Goal: Transaction & Acquisition: Purchase product/service

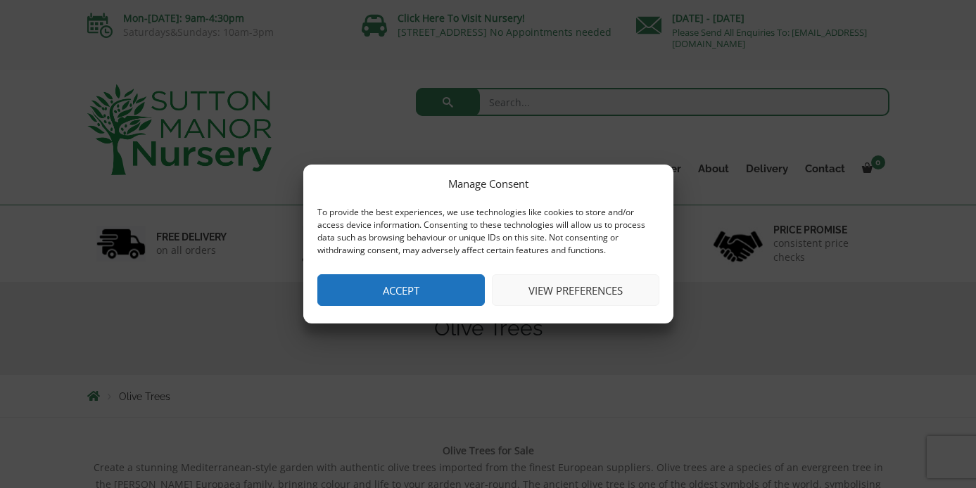
click at [403, 283] on button "Accept" at bounding box center [400, 290] width 167 height 32
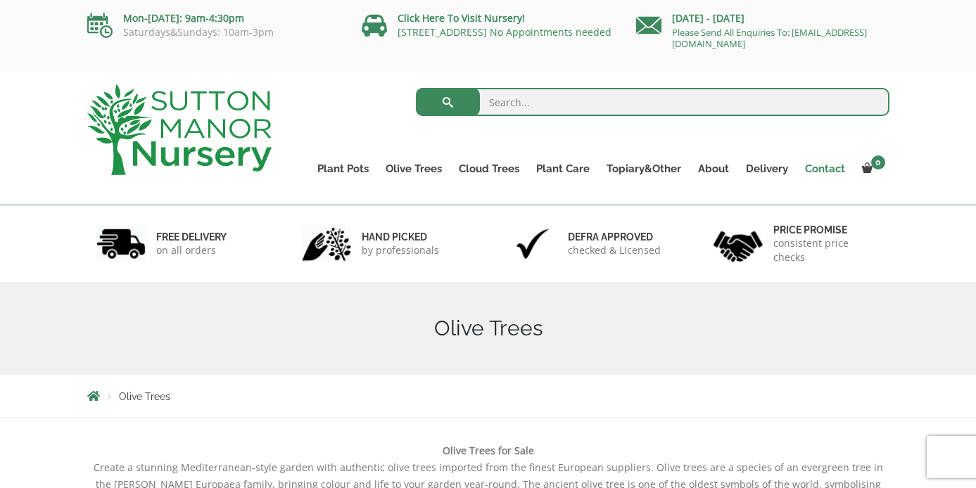
click at [830, 170] on link "Contact" at bounding box center [825, 169] width 57 height 20
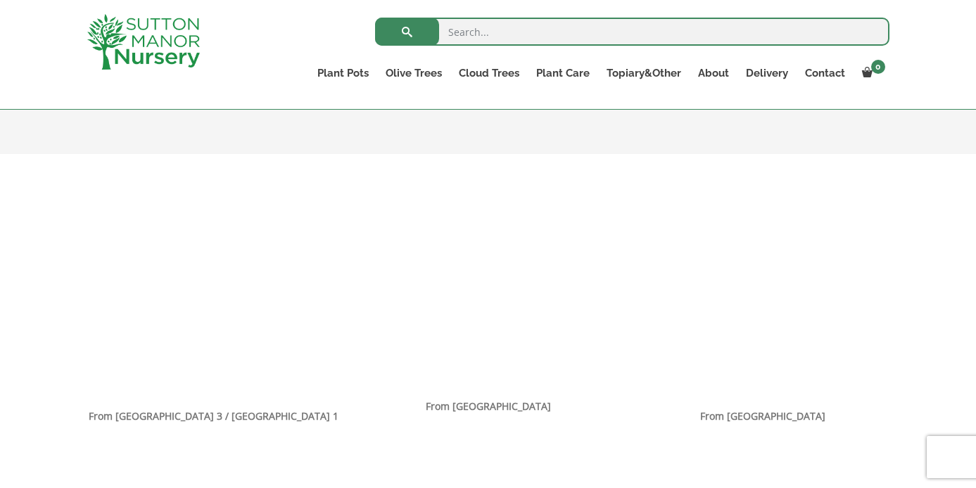
scroll to position [812, 0]
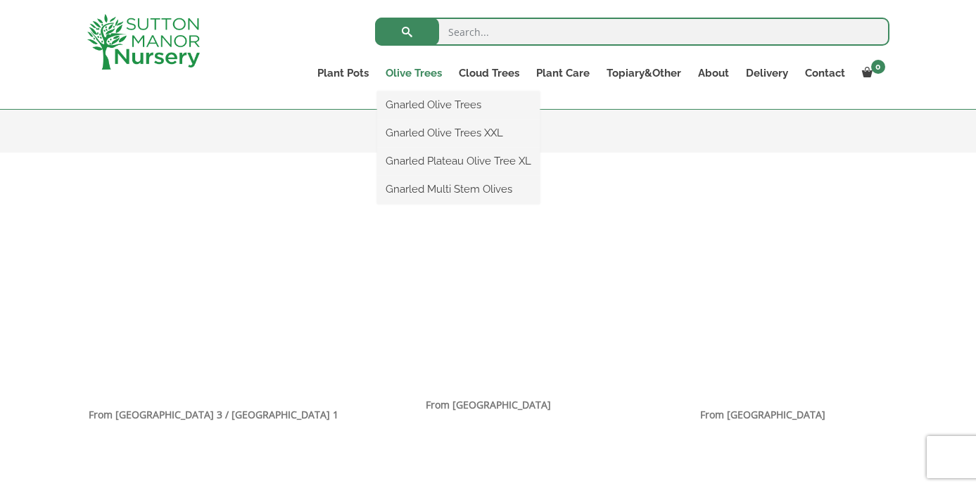
click at [415, 71] on link "Olive Trees" at bounding box center [413, 73] width 73 height 20
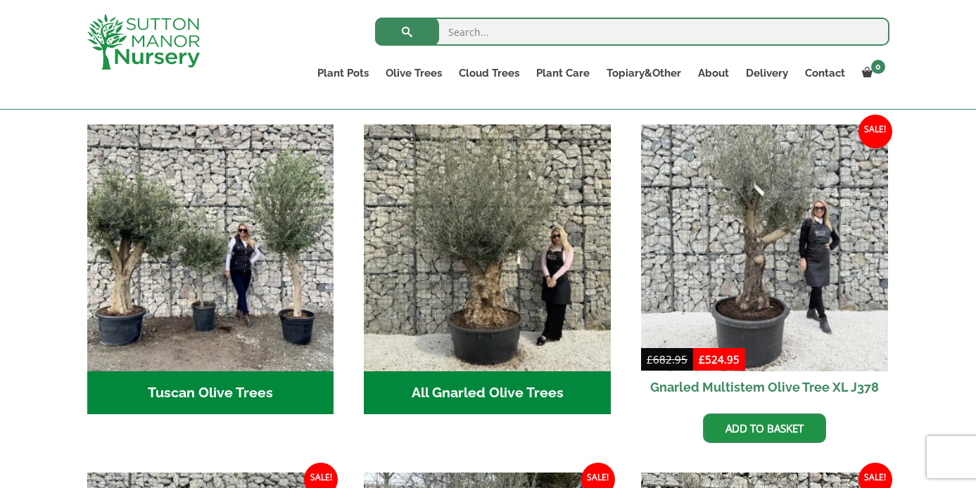
scroll to position [503, 0]
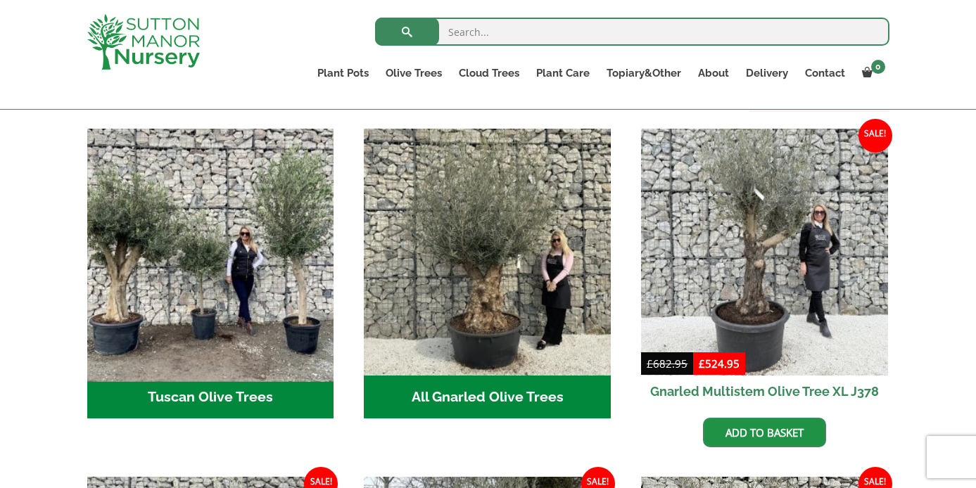
click at [162, 318] on img "Visit product category Tuscan Olive Trees" at bounding box center [210, 251] width 259 height 259
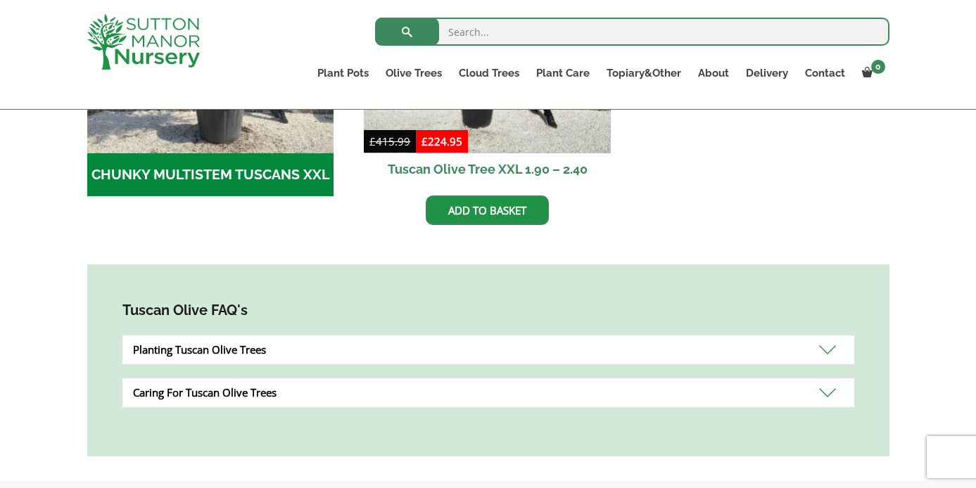
scroll to position [640, 0]
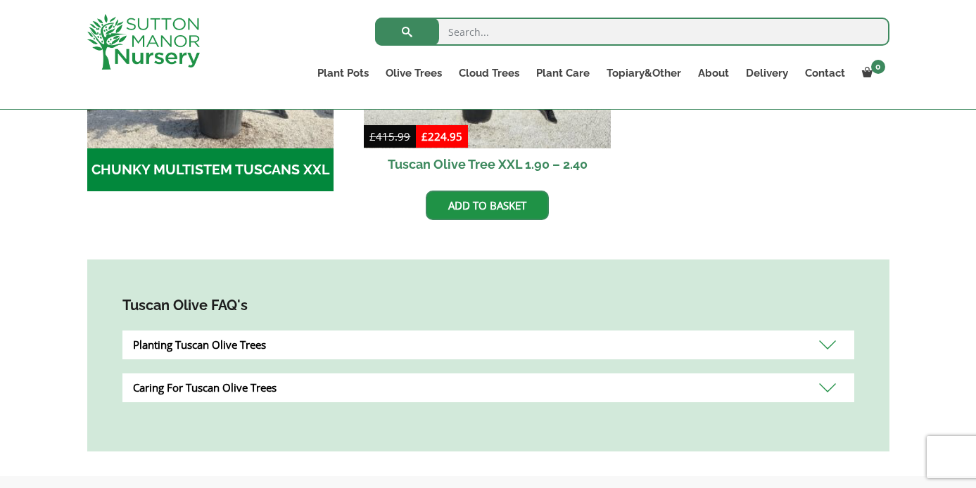
click at [786, 343] on div "Planting Tuscan Olive Trees" at bounding box center [488, 345] width 732 height 29
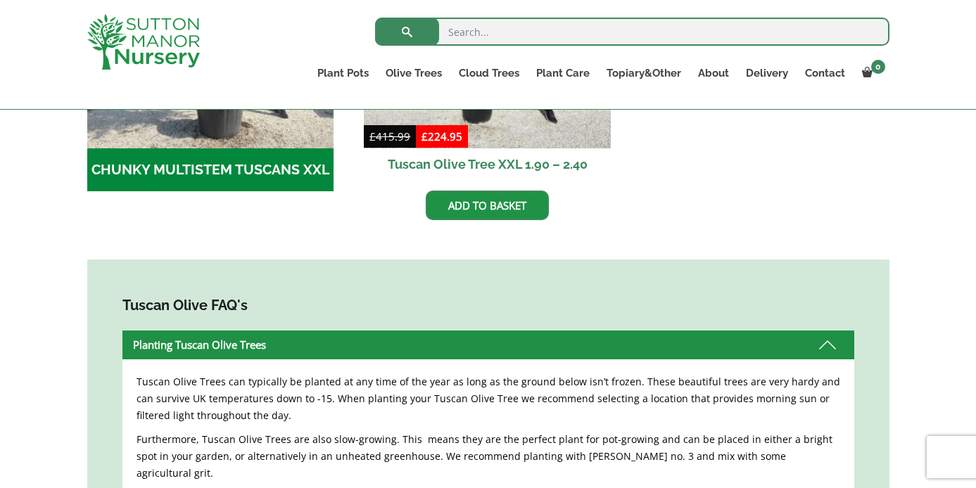
click at [786, 343] on div "Planting Tuscan Olive Trees" at bounding box center [488, 345] width 732 height 29
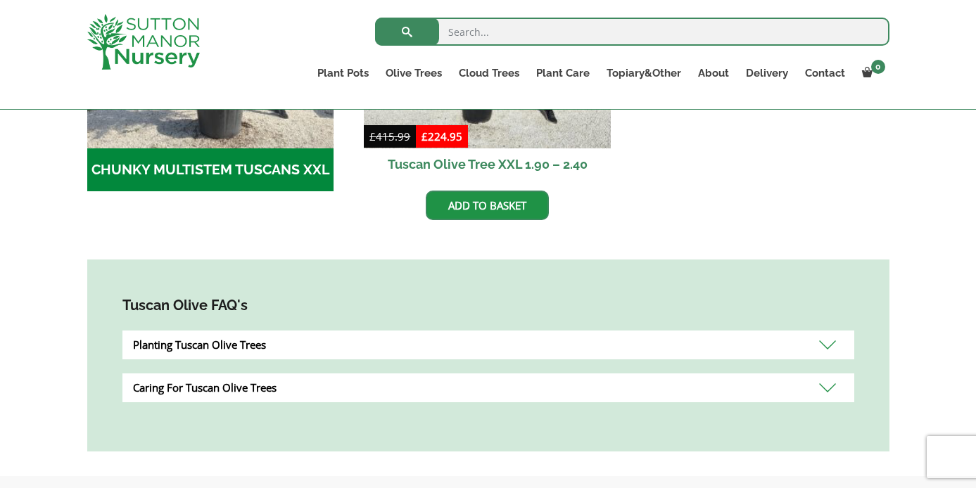
click at [759, 391] on div "Caring For Tuscan Olive Trees" at bounding box center [488, 388] width 732 height 29
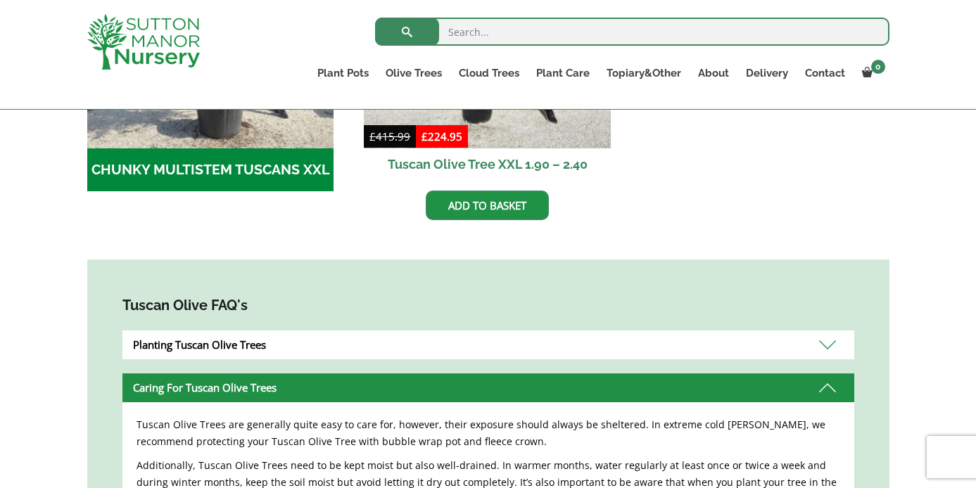
click at [759, 392] on div "Caring For Tuscan Olive Trees" at bounding box center [488, 388] width 732 height 29
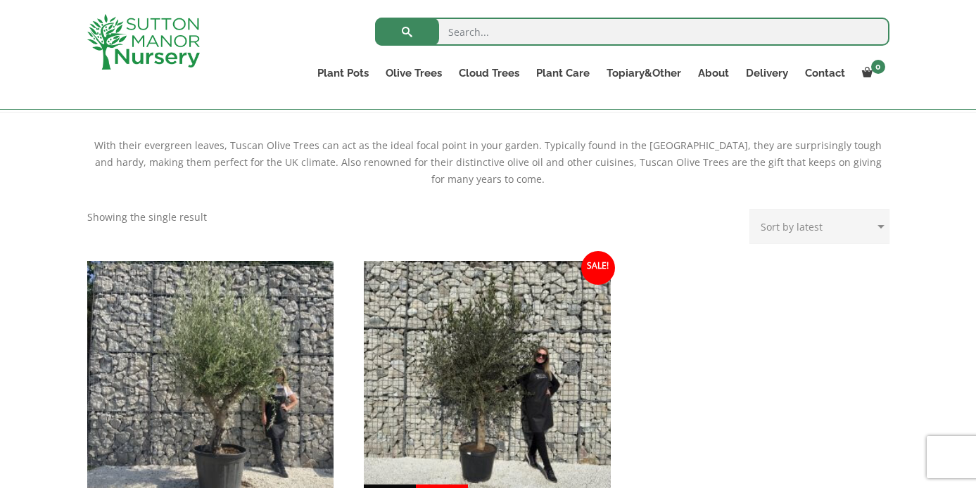
scroll to position [221, 0]
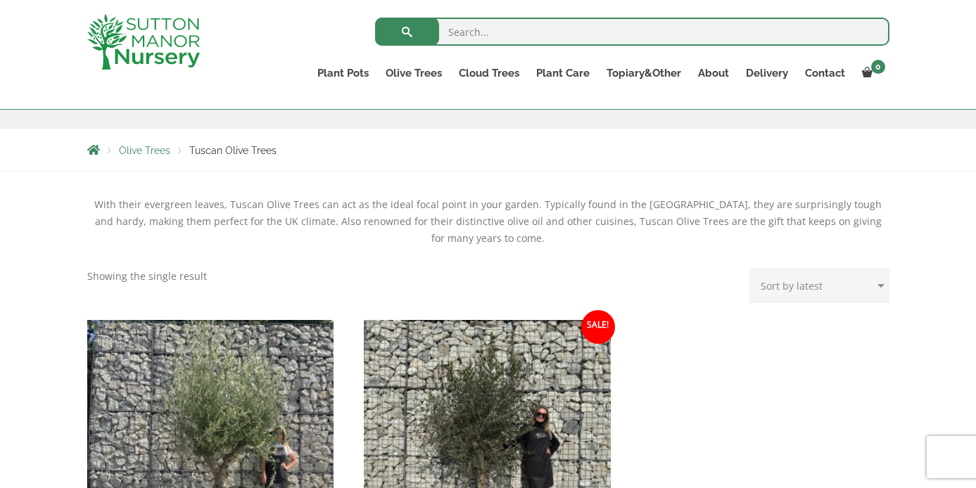
click at [817, 285] on select "Sort by popularity Sort by latest Sort by price: low to high Sort by price: hig…" at bounding box center [819, 285] width 140 height 35
click at [753, 268] on select "Sort by popularity Sort by latest Sort by price: low to high Sort by price: hig…" at bounding box center [819, 285] width 140 height 35
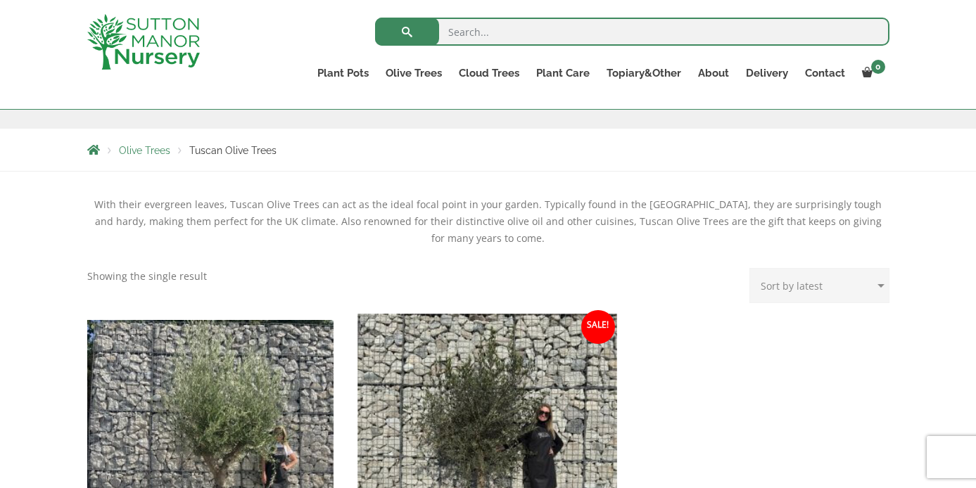
click at [502, 435] on img at bounding box center [487, 443] width 259 height 259
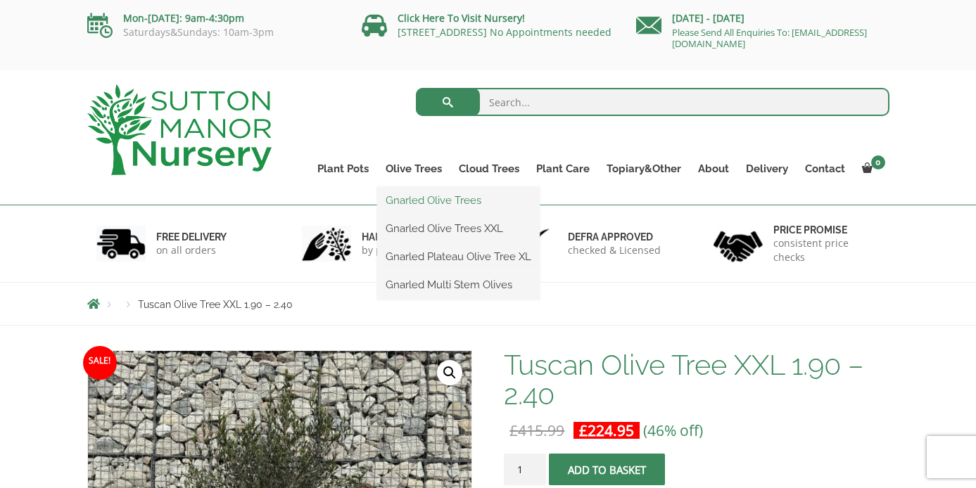
click at [413, 202] on link "Gnarled Olive Trees" at bounding box center [458, 200] width 163 height 21
